Goal: Task Accomplishment & Management: Complete application form

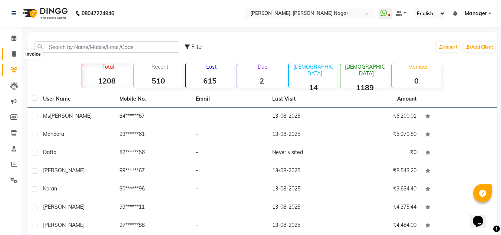
click at [13, 52] on icon at bounding box center [14, 54] width 4 height 6
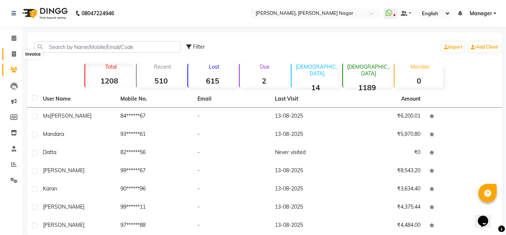
select select "service"
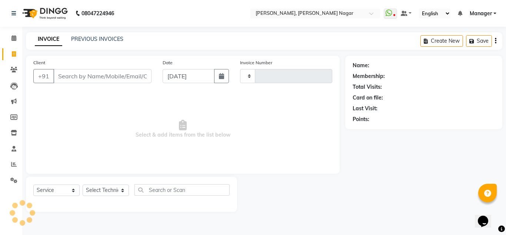
type input "1326"
select select "7686"
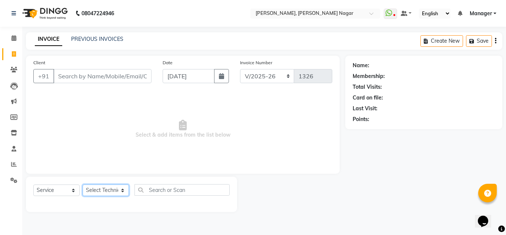
click at [110, 190] on select "Select Technician akki [PERSON_NAME] Sultha Bilal [PERSON_NAME] [PERSON_NAME] k…" at bounding box center [106, 189] width 46 height 11
select select "81673"
click at [83, 184] on select "Select Technician akki [PERSON_NAME] Sultha Bilal [PERSON_NAME] [PERSON_NAME] k…" at bounding box center [106, 189] width 46 height 11
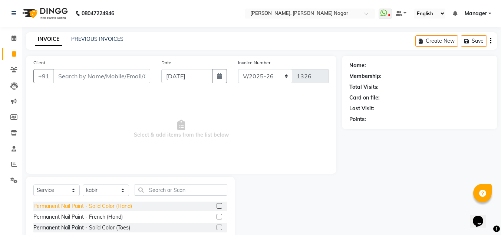
click at [106, 207] on div "Permanent Nail Paint - Solid Color (Hand)" at bounding box center [82, 206] width 99 height 8
checkbox input "false"
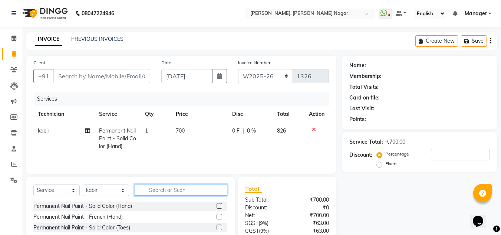
click at [154, 191] on input "text" at bounding box center [181, 189] width 93 height 11
type input "Acr"
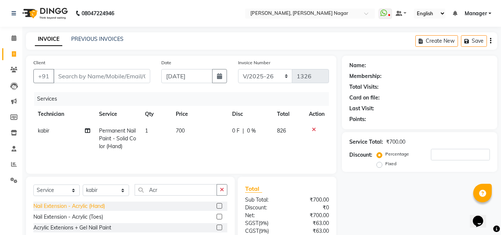
click at [98, 203] on div "Nail Extension - Acrylic (Hand)" at bounding box center [69, 206] width 72 height 8
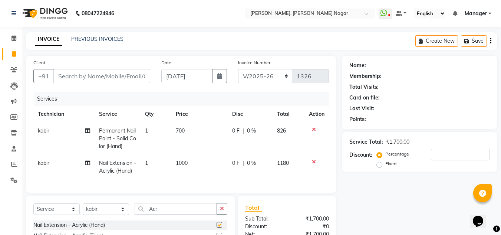
checkbox input "false"
click at [162, 214] on input "Acr" at bounding box center [176, 208] width 82 height 11
type input "A"
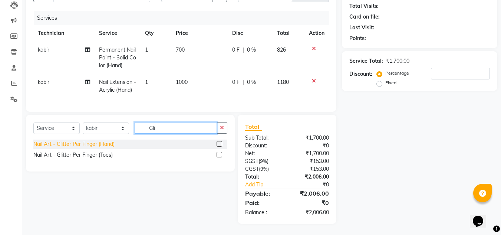
type input "Gli"
click at [81, 144] on div "Nail Art - Glitter Per Finger (Hand)" at bounding box center [73, 144] width 81 height 8
checkbox input "false"
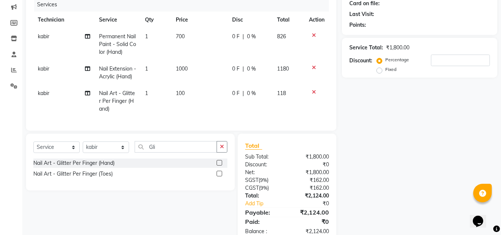
click at [158, 98] on td "1" at bounding box center [155, 101] width 31 height 32
select select "81673"
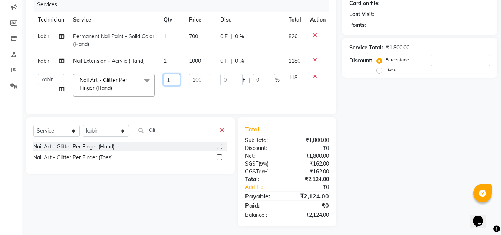
click at [174, 79] on input "1" at bounding box center [171, 79] width 17 height 11
type input "2"
click at [178, 93] on tr "akki [PERSON_NAME] Sultha Bilal [PERSON_NAME] [PERSON_NAME] kunal Manager [PERS…" at bounding box center [181, 85] width 297 height 32
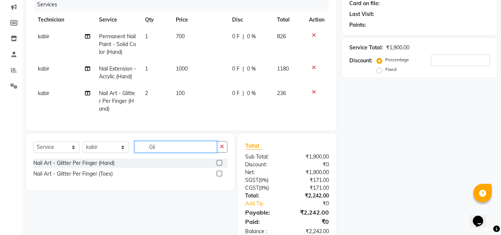
click at [179, 152] on input "Gli" at bounding box center [176, 146] width 82 height 11
type input "G"
type input "Stone"
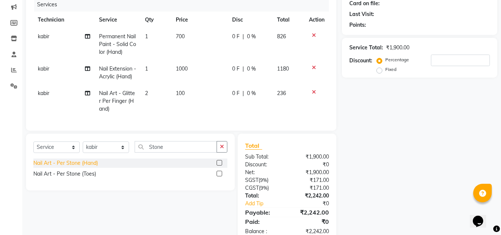
click at [79, 167] on div "Nail Art - Per Stone (Hand)" at bounding box center [65, 163] width 65 height 8
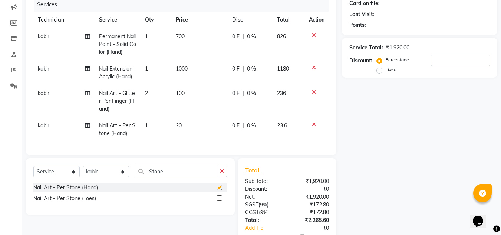
checkbox input "false"
click at [149, 133] on td "1" at bounding box center [155, 129] width 31 height 24
select select "81673"
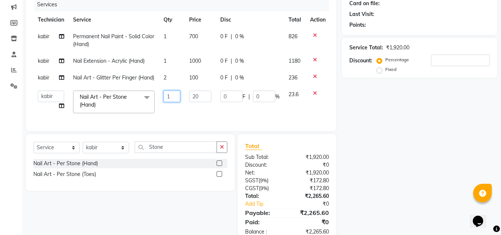
click at [172, 102] on input "1" at bounding box center [171, 95] width 17 height 11
type input "12"
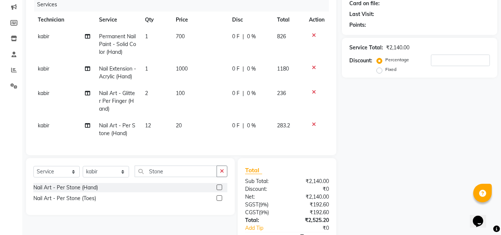
click at [229, 117] on tbody "kabir Permanent Nail Paint - Solid Color (Hand) 1 700 0 F | 0 % 826 kabir Nail …" at bounding box center [180, 84] width 295 height 113
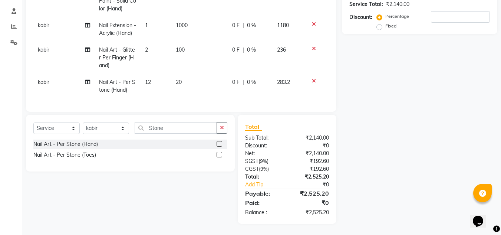
scroll to position [109, 0]
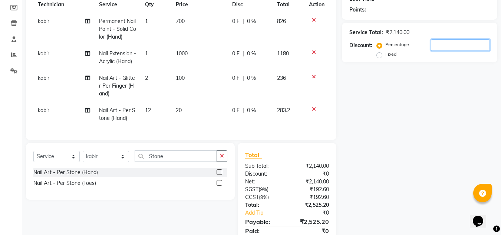
click at [461, 43] on input "number" at bounding box center [460, 44] width 59 height 11
click at [385, 53] on label "Fixed" at bounding box center [390, 54] width 11 height 7
click at [381, 53] on input "Fixed" at bounding box center [380, 54] width 5 height 5
radio input "true"
click at [440, 48] on input "number" at bounding box center [460, 44] width 59 height 11
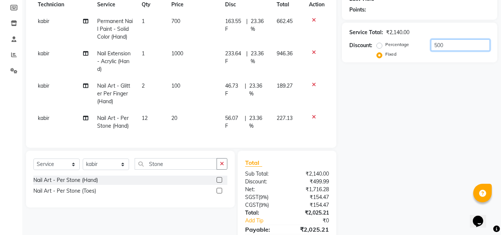
scroll to position [151, 0]
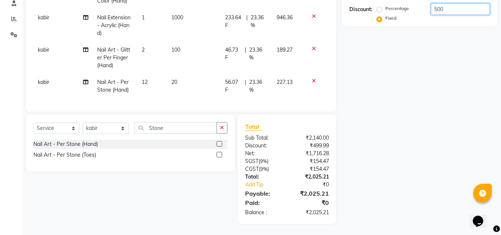
type input "500"
click at [151, 75] on td "12" at bounding box center [152, 86] width 30 height 24
select select "81673"
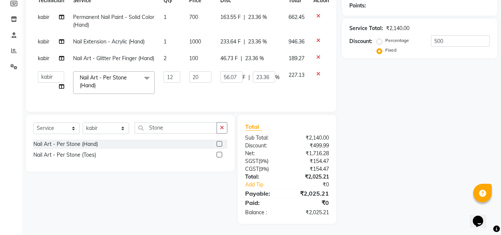
click at [151, 75] on span at bounding box center [146, 78] width 15 height 14
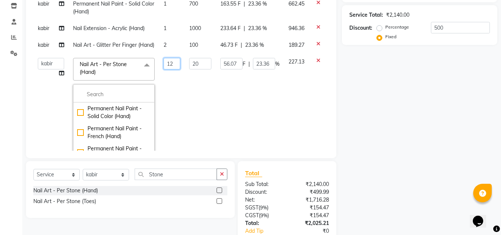
click at [172, 69] on input "12" at bounding box center [171, 63] width 17 height 11
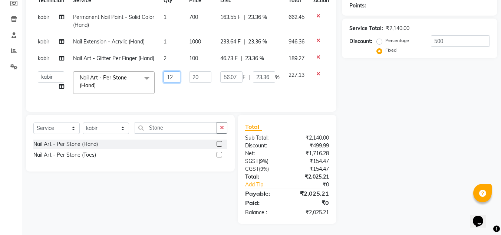
type input "1"
type input "10"
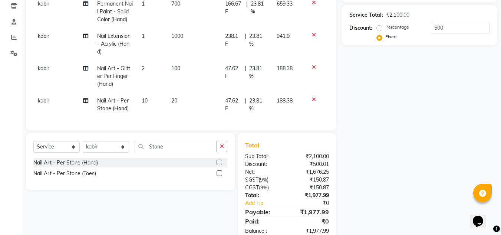
click at [198, 91] on tbody "kabir Permanent Nail Paint - Solid Color (Hand) 1 700 166.67 F | 23.81 % 659.33…" at bounding box center [180, 56] width 295 height 121
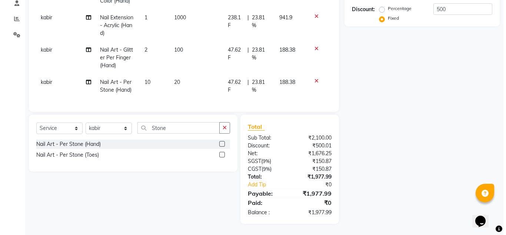
scroll to position [15, 0]
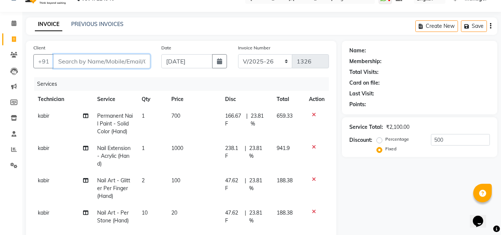
click at [100, 57] on input "Client" at bounding box center [101, 61] width 97 height 14
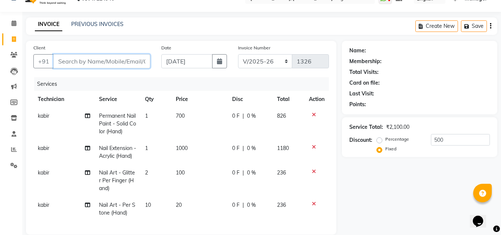
type input "9"
radio input "true"
type input "0"
type input "9742780705"
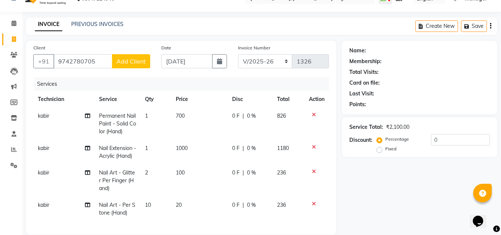
click at [123, 67] on button "Add Client" at bounding box center [131, 61] width 38 height 14
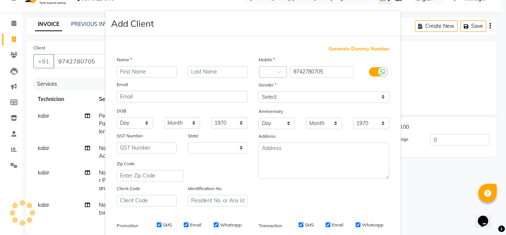
select select "21"
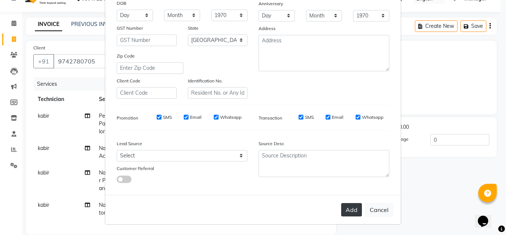
type input "[PERSON_NAME]"
click at [351, 206] on button "Add" at bounding box center [351, 209] width 21 height 13
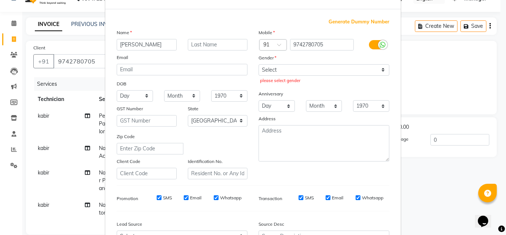
scroll to position [0, 0]
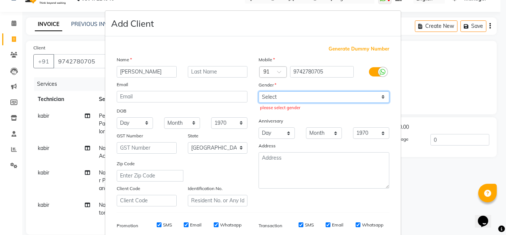
click at [300, 97] on select "Select [DEMOGRAPHIC_DATA] [DEMOGRAPHIC_DATA] Other Prefer Not To Say" at bounding box center [324, 96] width 131 height 11
select select "[DEMOGRAPHIC_DATA]"
click at [259, 91] on select "Select [DEMOGRAPHIC_DATA] [DEMOGRAPHIC_DATA] Other Prefer Not To Say" at bounding box center [324, 96] width 131 height 11
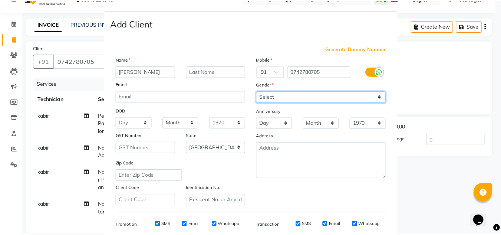
scroll to position [108, 0]
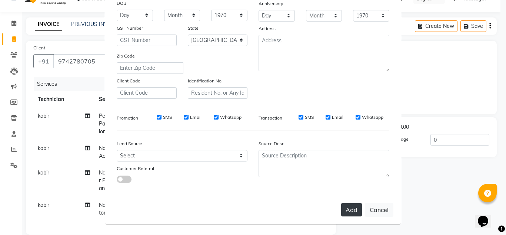
click at [355, 206] on button "Add" at bounding box center [351, 209] width 21 height 13
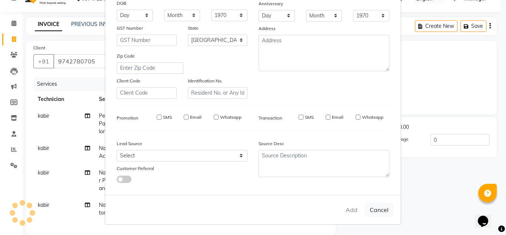
type input "97******05"
select select
select select "null"
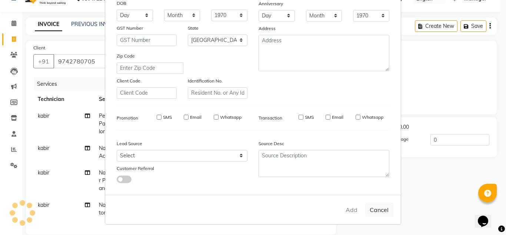
select select
checkbox input "false"
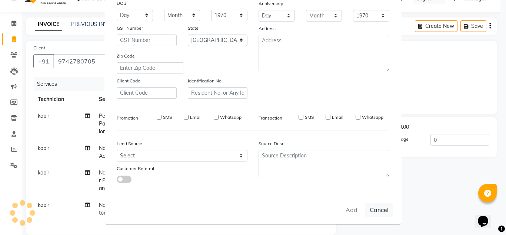
checkbox input "false"
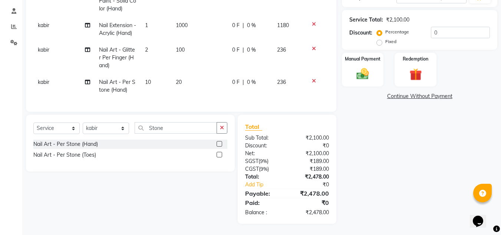
scroll to position [46, 0]
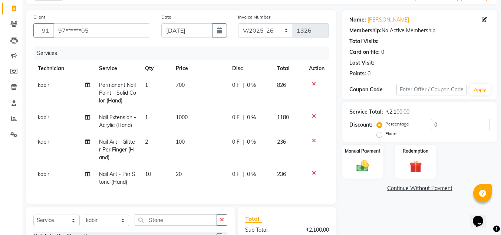
click at [385, 134] on label "Fixed" at bounding box center [390, 133] width 11 height 7
click at [380, 134] on input "Fixed" at bounding box center [380, 133] width 5 height 5
radio input "true"
click at [465, 125] on input "0" at bounding box center [460, 124] width 59 height 11
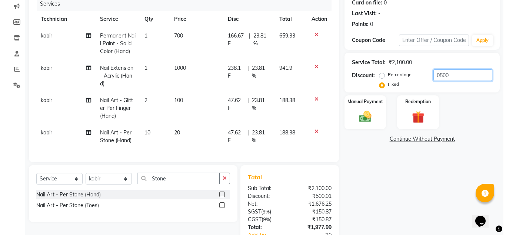
scroll to position [28, 0]
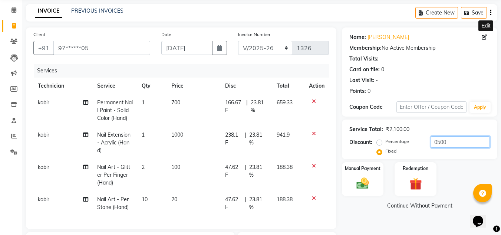
type input "0500"
click at [482, 37] on icon at bounding box center [484, 36] width 5 height 5
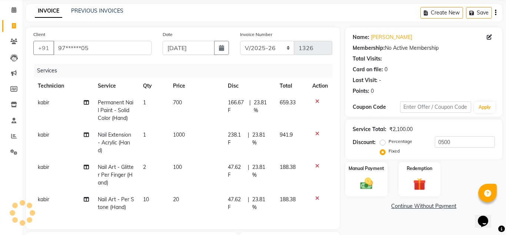
select select "21"
select select "[DEMOGRAPHIC_DATA]"
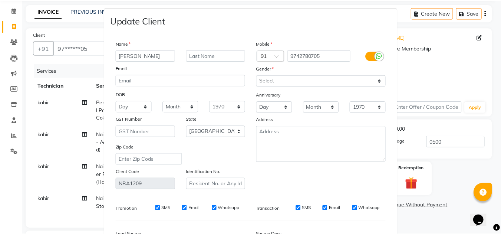
scroll to position [94, 0]
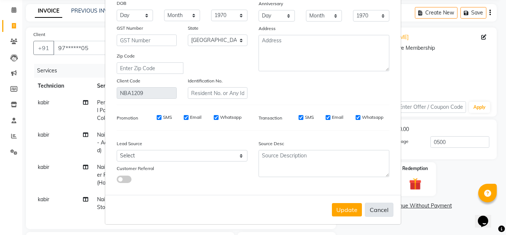
click at [381, 210] on button "Cancel" at bounding box center [379, 209] width 29 height 14
select select
select select "null"
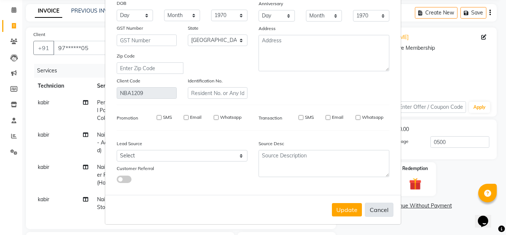
select select
checkbox input "false"
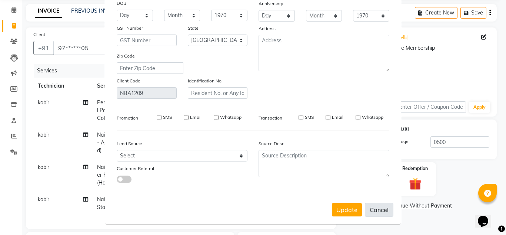
checkbox input "false"
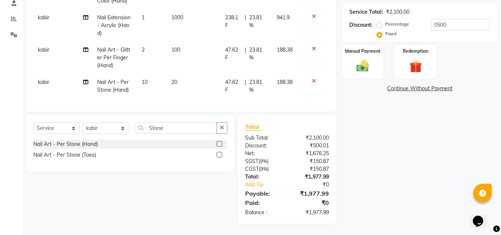
scroll to position [0, 0]
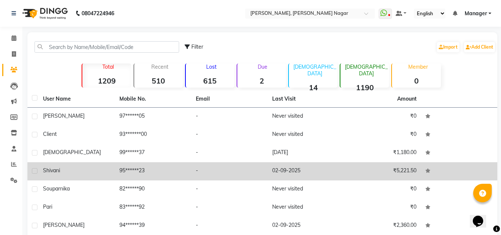
scroll to position [86, 0]
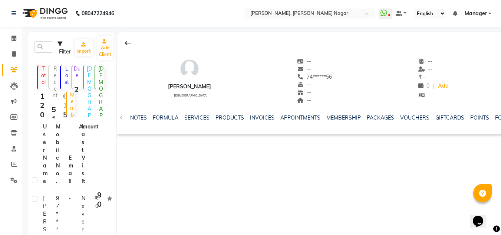
scroll to position [86, 0]
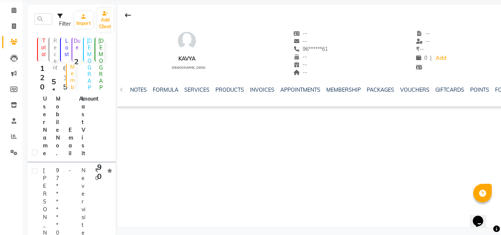
scroll to position [86, 0]
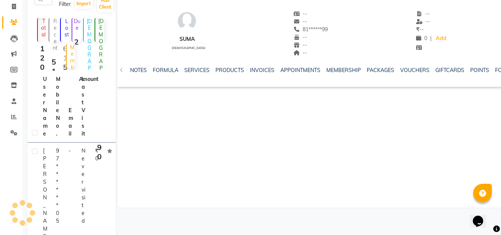
scroll to position [39, 0]
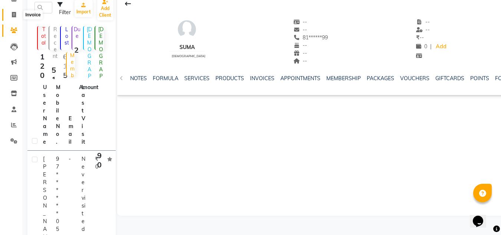
click at [11, 15] on span at bounding box center [13, 15] width 13 height 9
select select "7686"
select select "service"
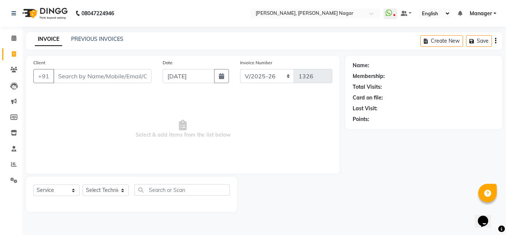
drag, startPoint x: 157, startPoint y: 1, endPoint x: 394, endPoint y: 206, distance: 313.5
click at [394, 206] on div "Name: Membership: Total Visits: Card on file: Last Visit: Points:" at bounding box center [426, 134] width 163 height 156
click at [17, 40] on span at bounding box center [13, 38] width 13 height 9
